Goal: Information Seeking & Learning: Understand process/instructions

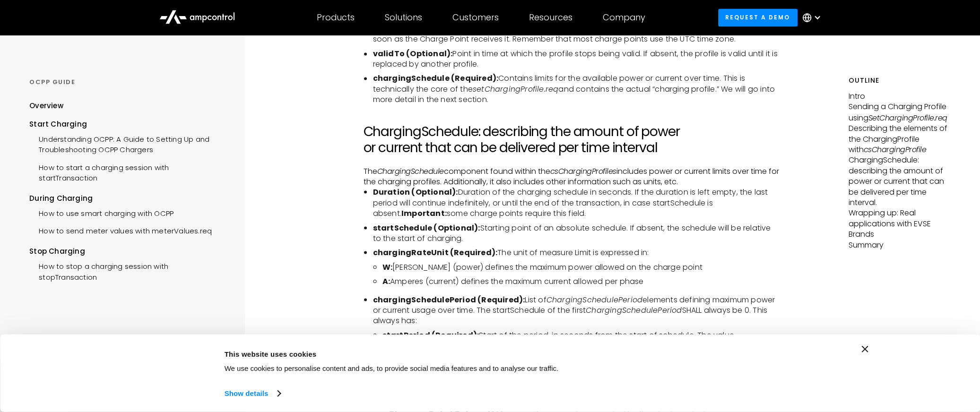
scroll to position [2270, 0]
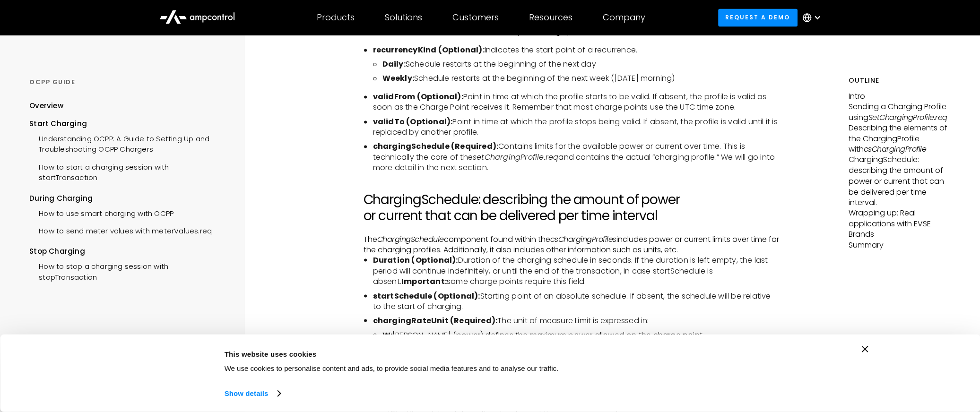
click at [713, 221] on h2 "ChargingSchedule: describing the amount of power or current that can be deliver…" at bounding box center [571, 208] width 416 height 32
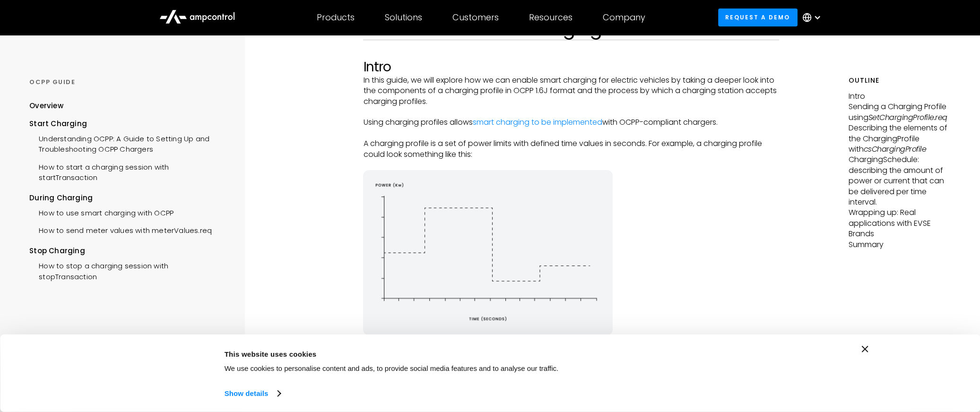
scroll to position [0, 0]
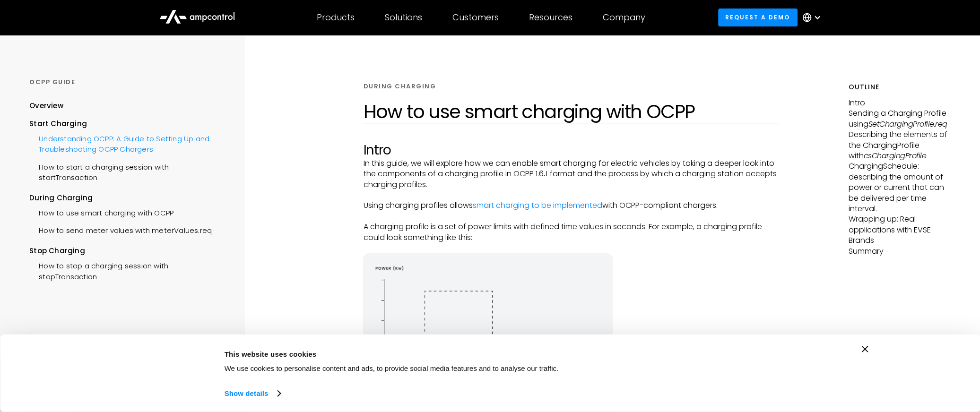
click at [197, 142] on div "Understanding OCPP: A Guide to Setting Up and Troubleshooting OCPP Chargers" at bounding box center [127, 143] width 196 height 28
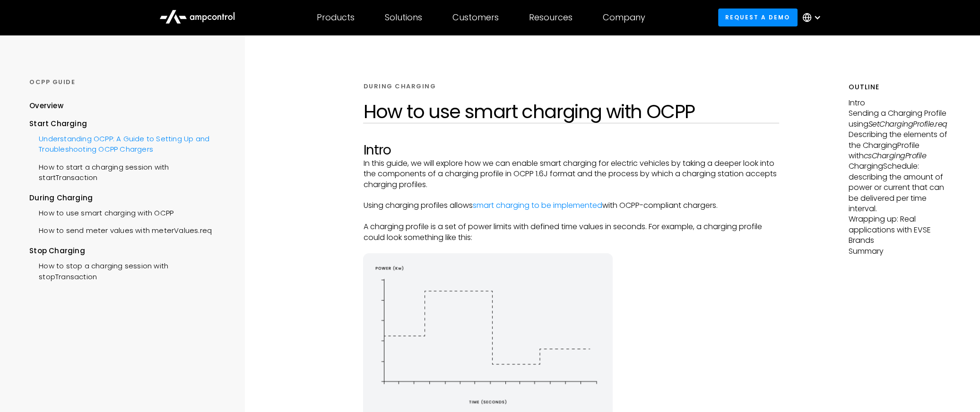
click at [198, 137] on div "Understanding OCPP: A Guide to Setting Up and Troubleshooting OCPP Chargers" at bounding box center [127, 143] width 196 height 28
click at [115, 168] on div "How to start a charging session with startTransaction" at bounding box center [127, 171] width 196 height 28
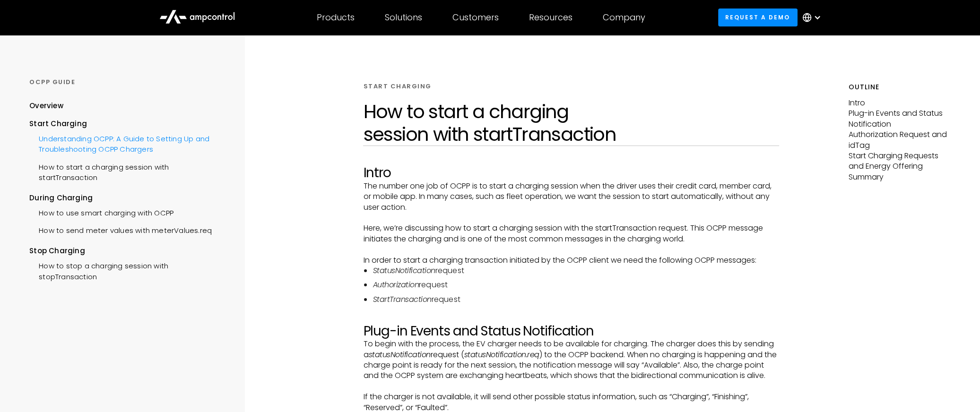
click at [96, 145] on div "Understanding OCPP: A Guide to Setting Up and Troubleshooting OCPP Chargers" at bounding box center [127, 143] width 196 height 28
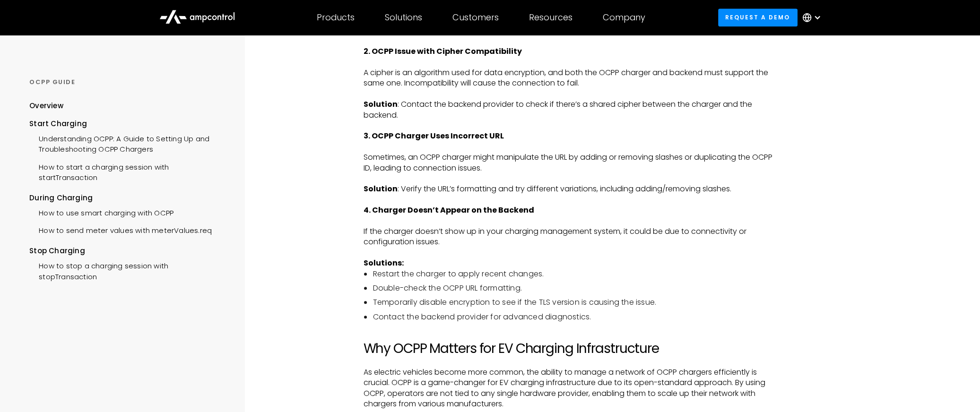
scroll to position [1371, 0]
